Goal: Task Accomplishment & Management: Manage account settings

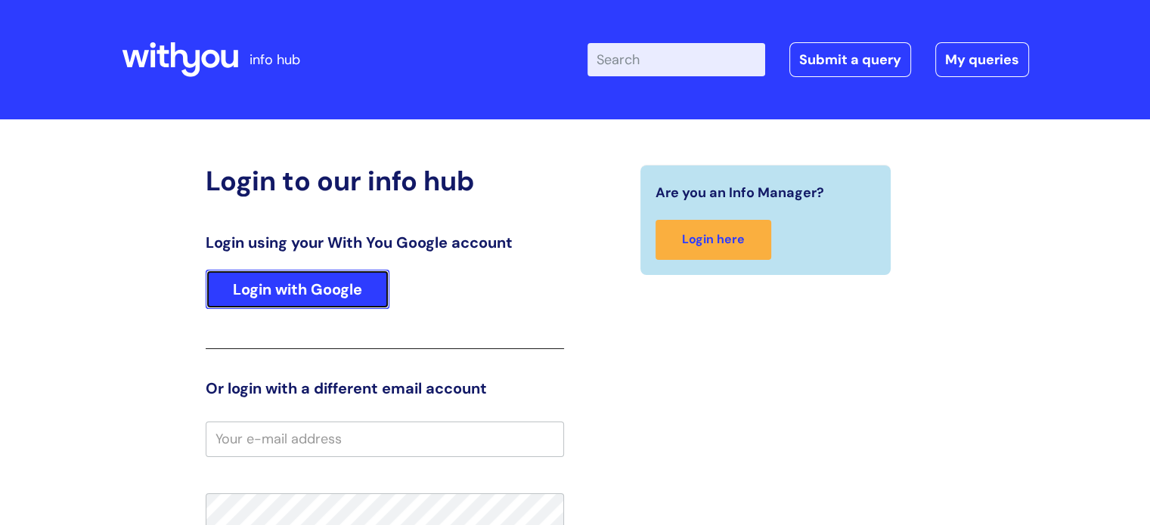
click at [236, 287] on link "Login with Google" at bounding box center [298, 289] width 184 height 39
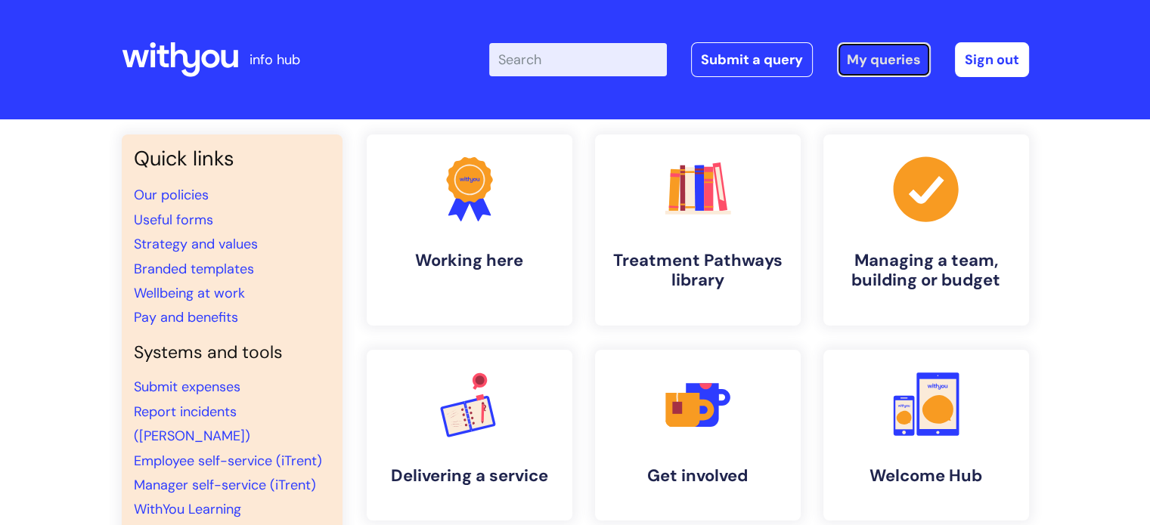
click at [895, 54] on link "My queries" at bounding box center [884, 59] width 94 height 35
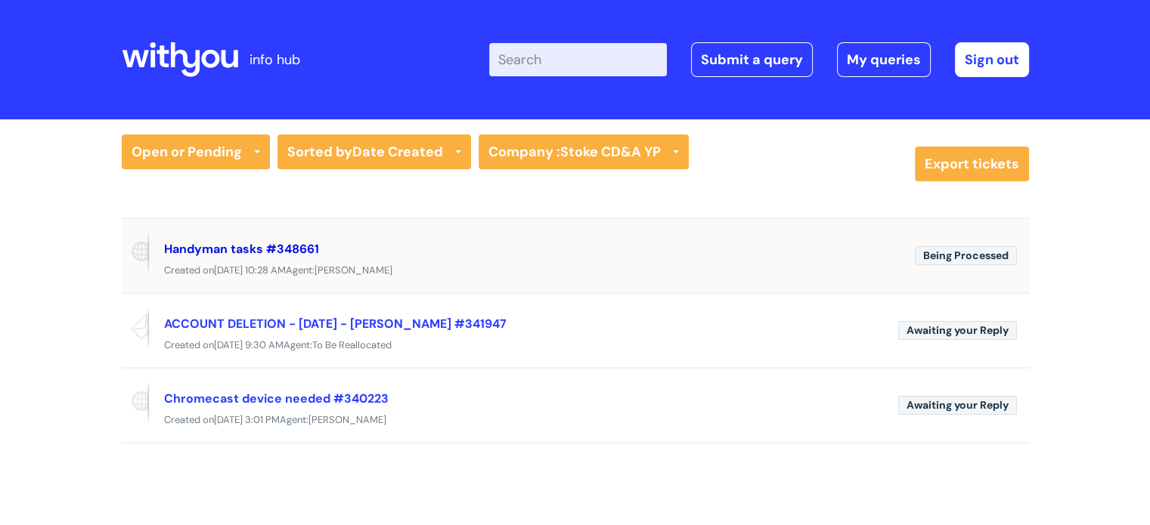
click at [240, 246] on link "Handyman tasks #348661" at bounding box center [241, 249] width 155 height 16
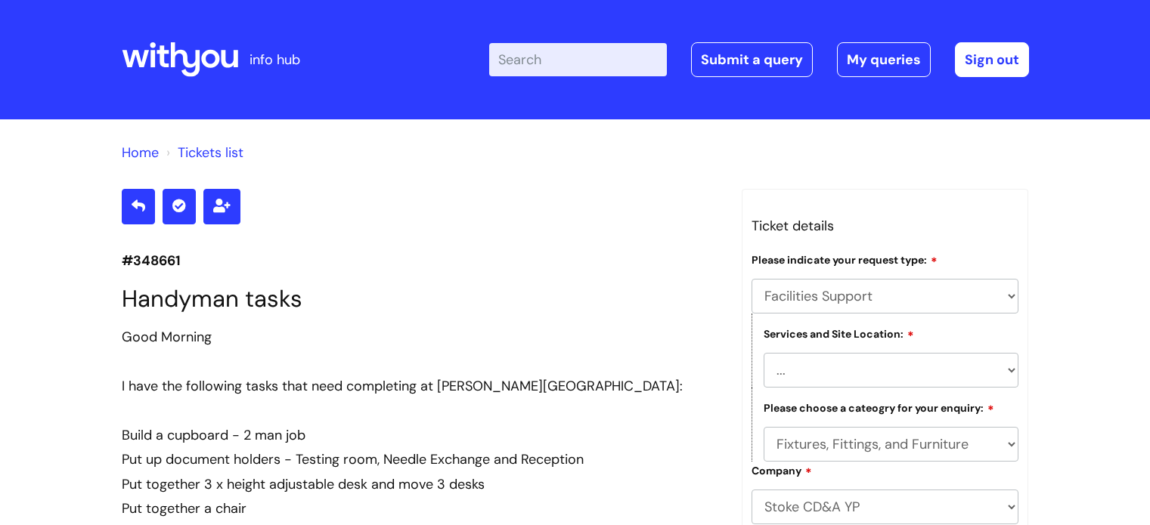
select select "Facilities Support"
select select "[GEOGRAPHIC_DATA]"
select select "Fixtures, Fittings, and Furniture"
